Goal: Download file/media

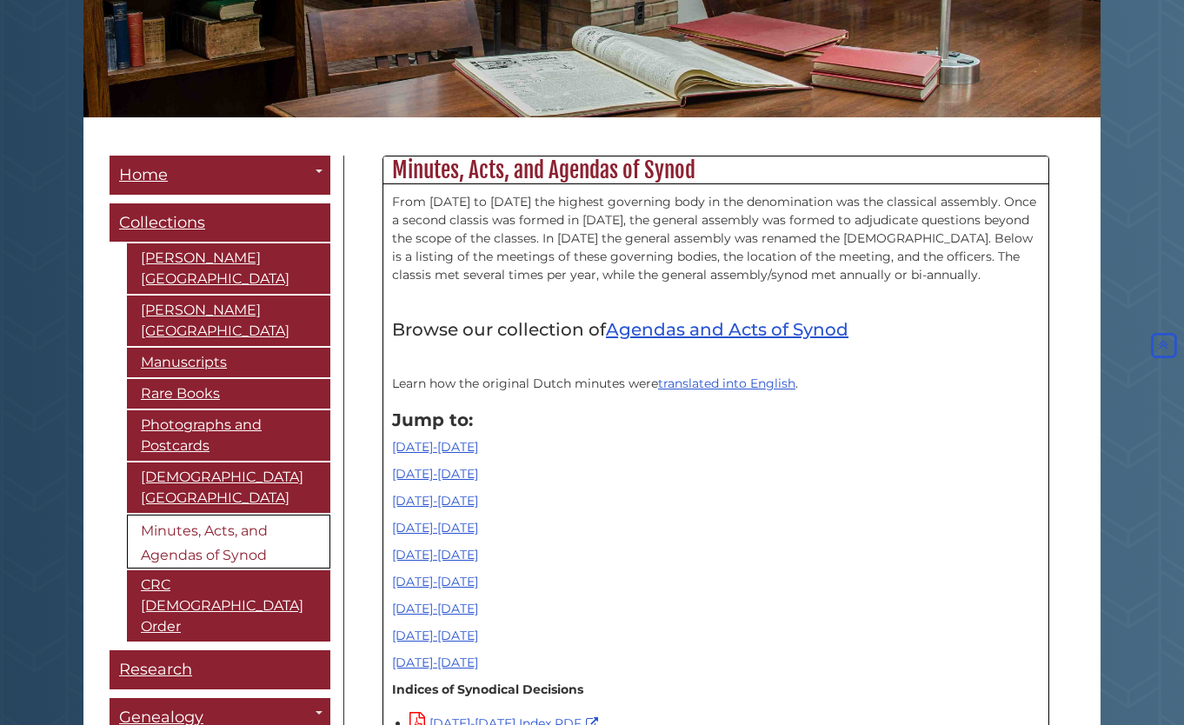
scroll to position [435, 0]
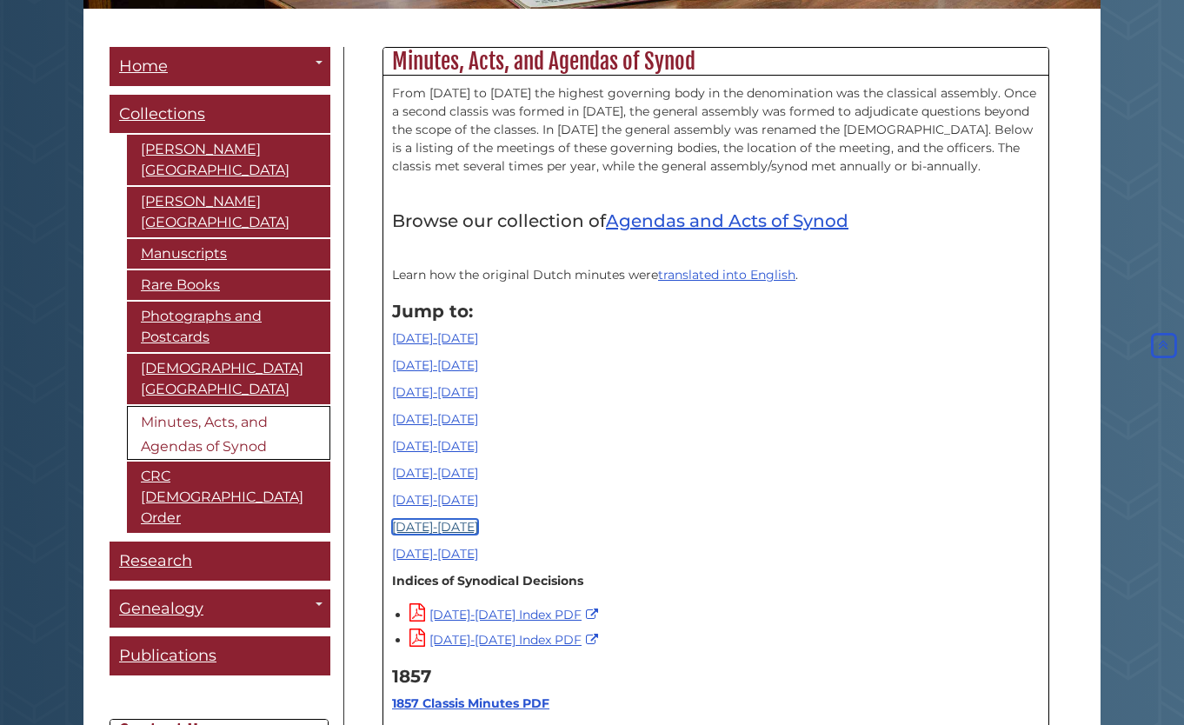
click at [435, 529] on link "[DATE]-[DATE]" at bounding box center [435, 527] width 86 height 16
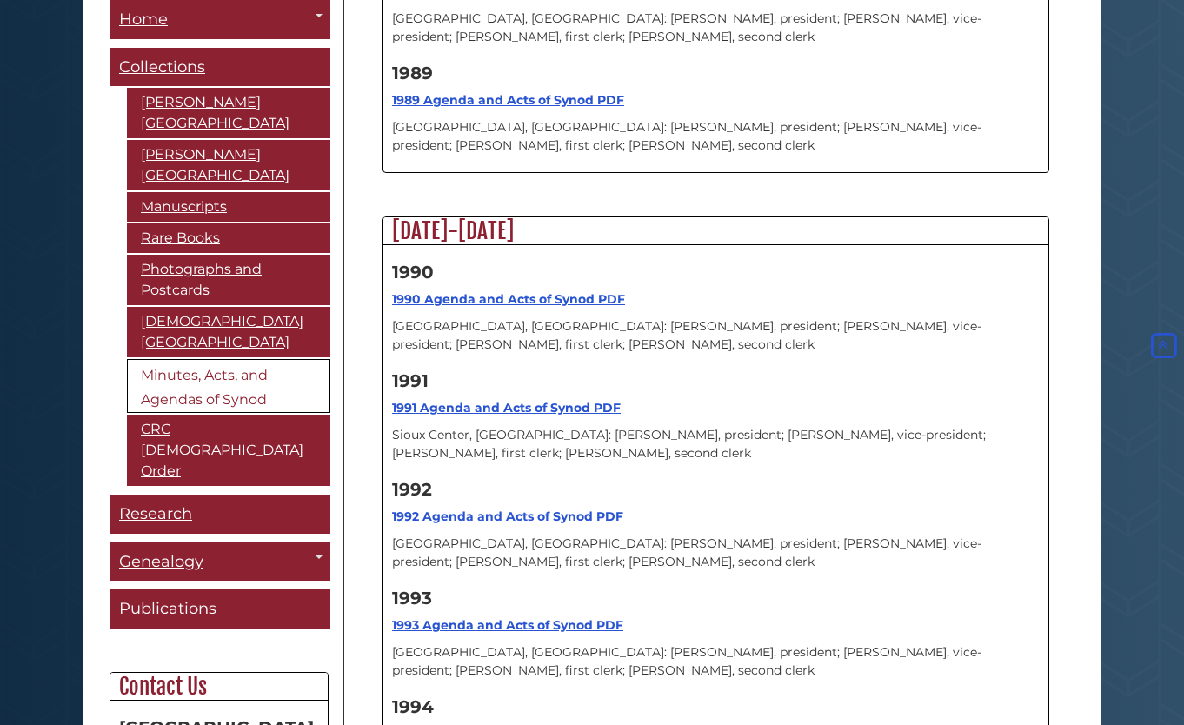
scroll to position [17196, 0]
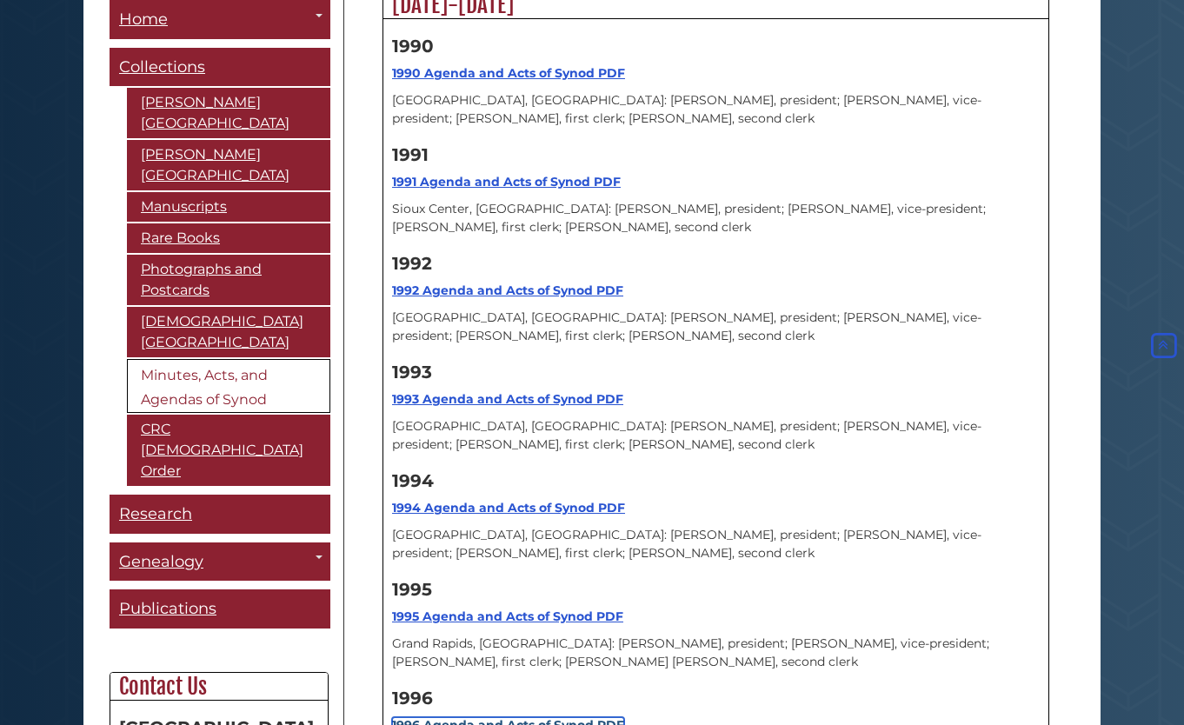
click at [577, 717] on strong "1996 Agenda and Acts of Synod PDF" at bounding box center [508, 725] width 232 height 16
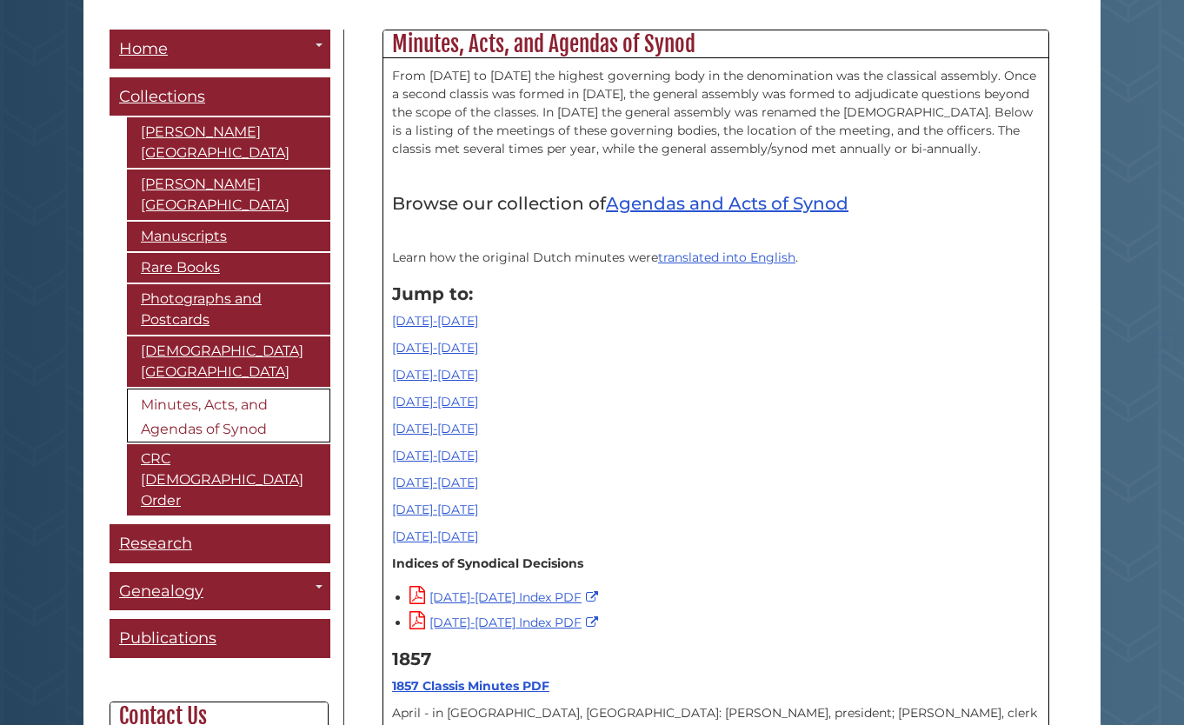
scroll to position [522, 0]
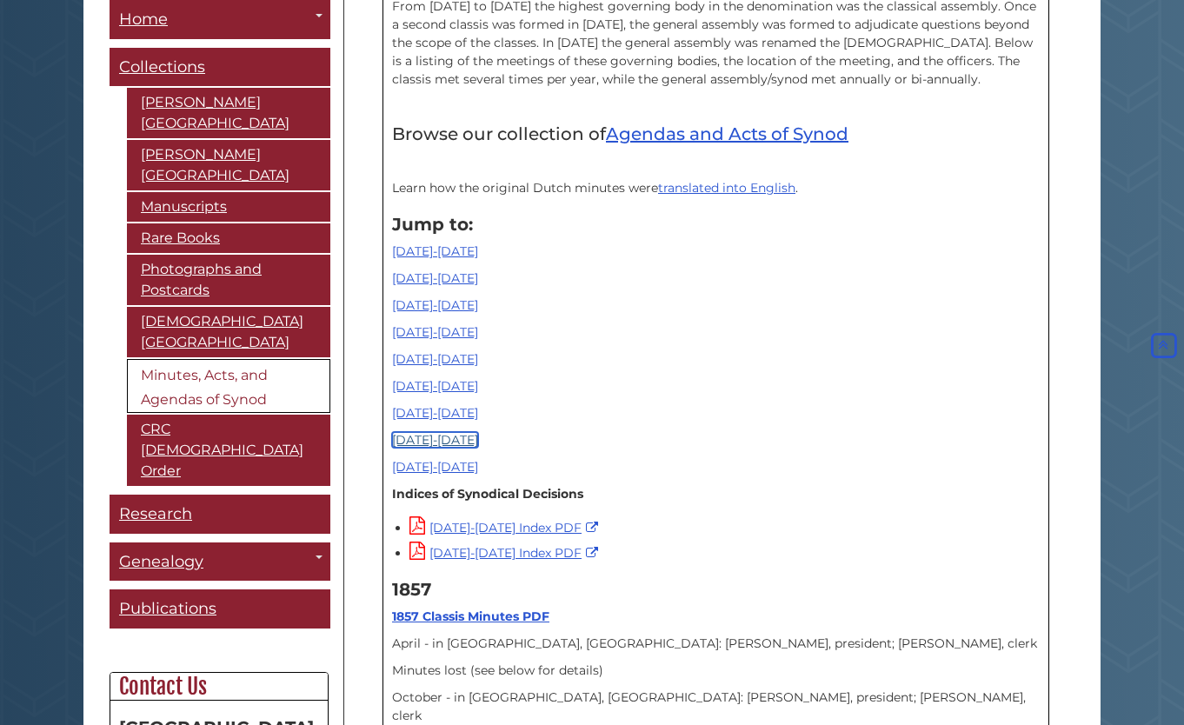
click at [444, 439] on link "[DATE]-[DATE]" at bounding box center [435, 440] width 86 height 16
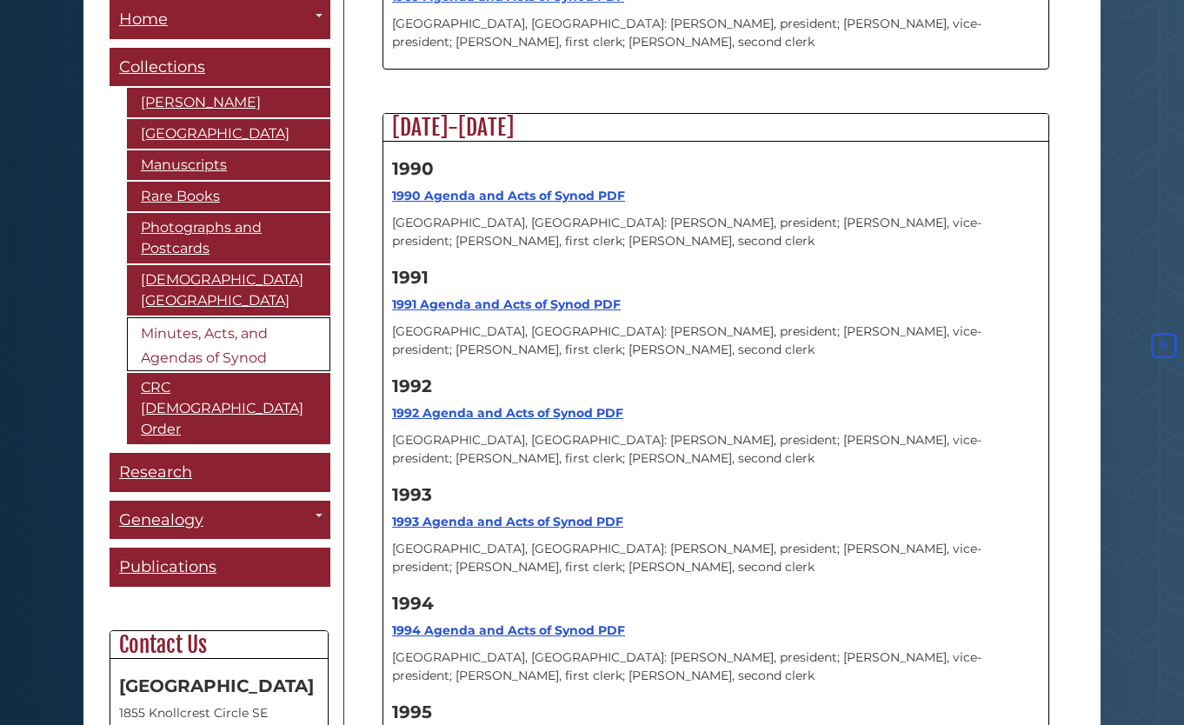
scroll to position [17109, 0]
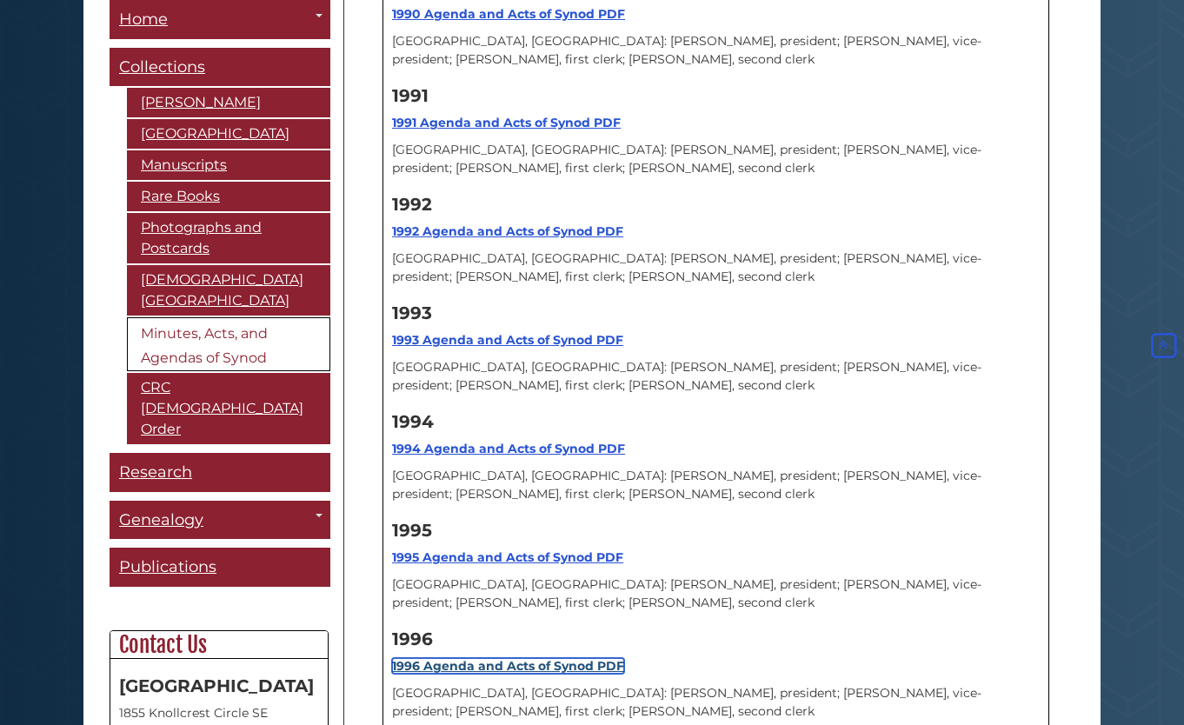
click at [488, 658] on strong "1996 Agenda and Acts of Synod PDF" at bounding box center [508, 666] width 232 height 16
